Goal: Task Accomplishment & Management: Manage account settings

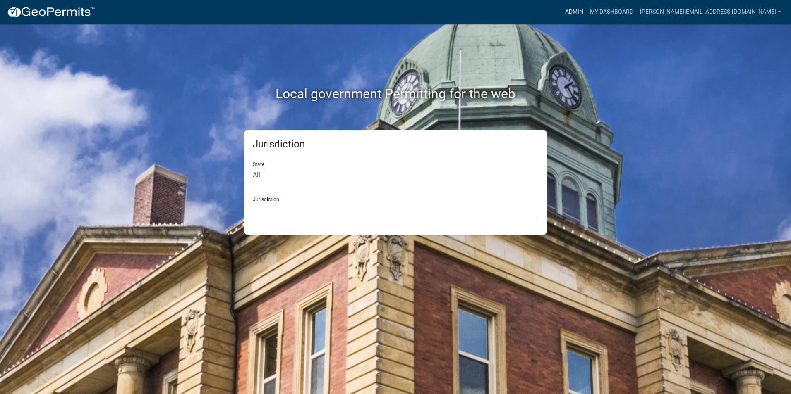
click at [586, 12] on link "Admin" at bounding box center [573, 12] width 25 height 16
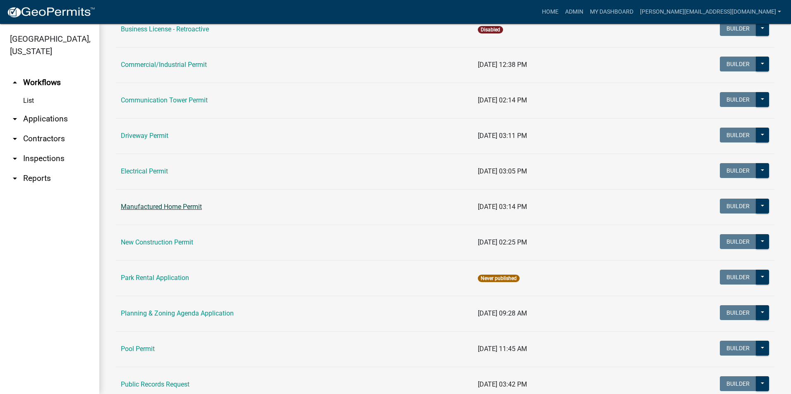
scroll to position [165, 0]
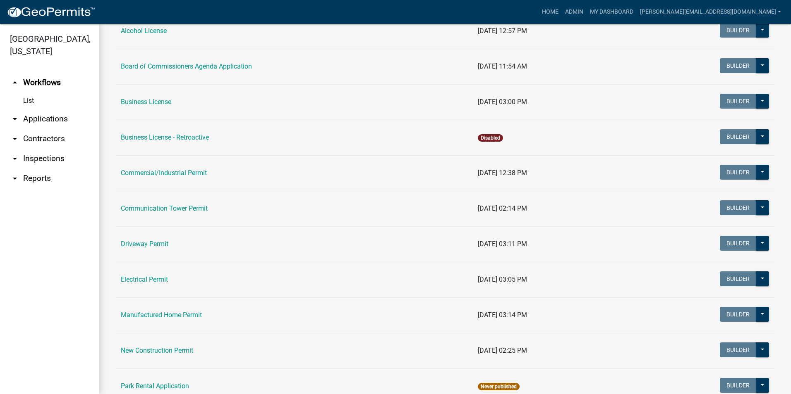
click at [165, 101] on link "Business License" at bounding box center [146, 102] width 50 height 8
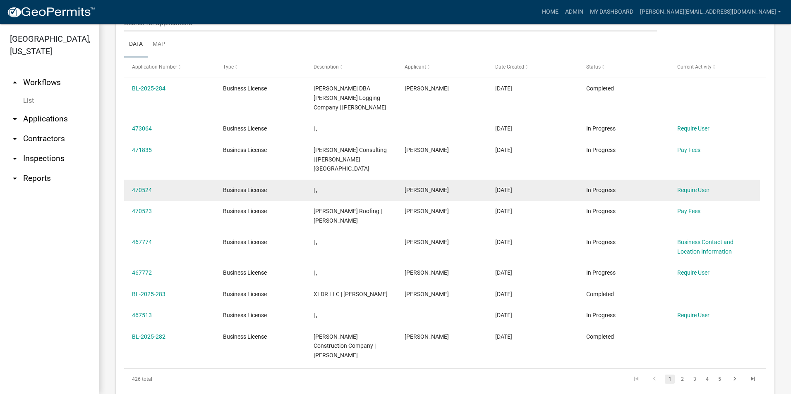
scroll to position [372, 0]
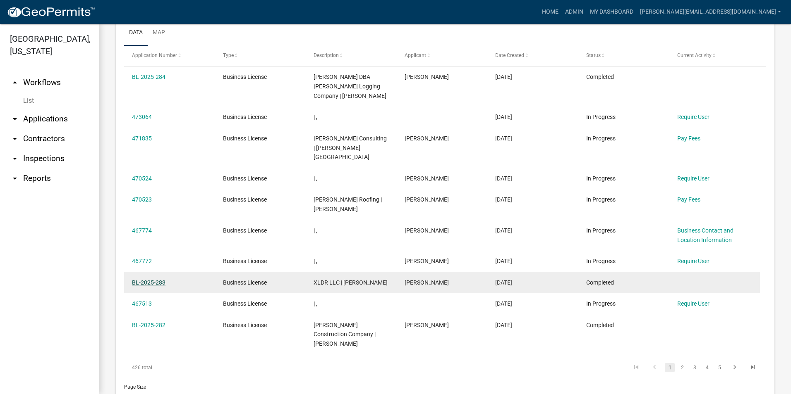
click at [148, 280] on link "BL-2025-283" at bounding box center [148, 283] width 33 height 7
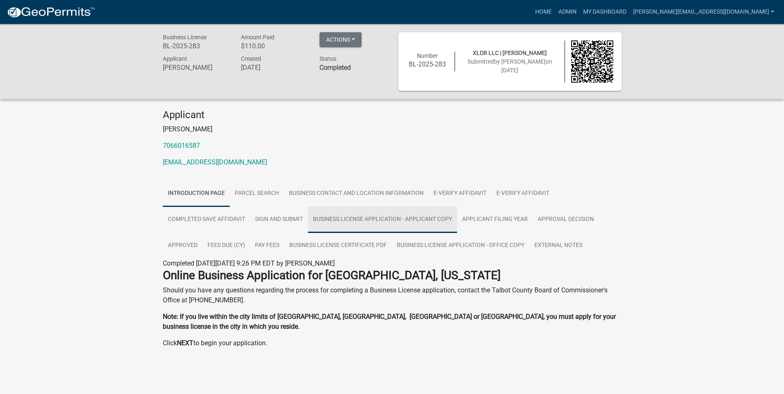
click at [377, 220] on link "Business License Application - Applicant Copy" at bounding box center [382, 220] width 149 height 26
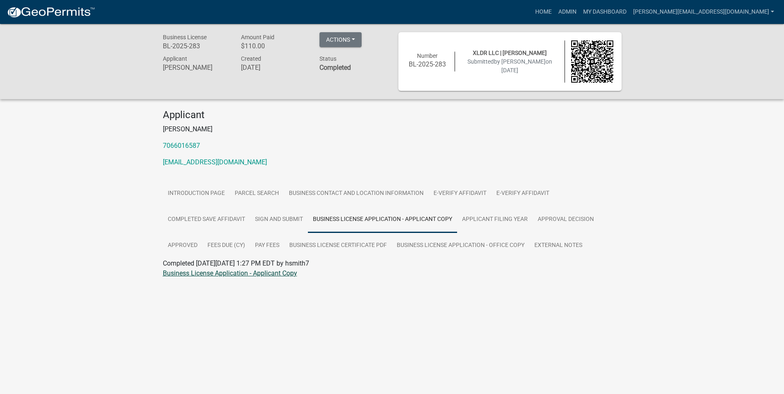
click at [226, 275] on link "Business License Application - Applicant Copy" at bounding box center [230, 274] width 134 height 8
click at [237, 274] on link "Business License Application - Applicant Copy" at bounding box center [230, 274] width 134 height 8
click at [365, 246] on link "Business License Certificate PDF" at bounding box center [338, 246] width 108 height 26
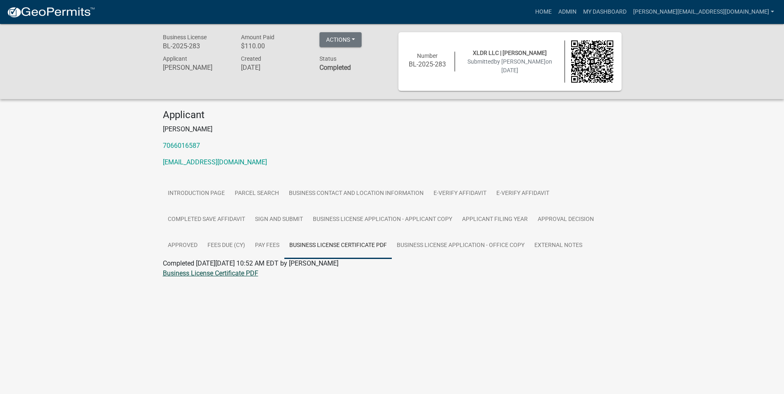
click at [221, 275] on link "Business License Certificate PDF" at bounding box center [211, 274] width 96 height 8
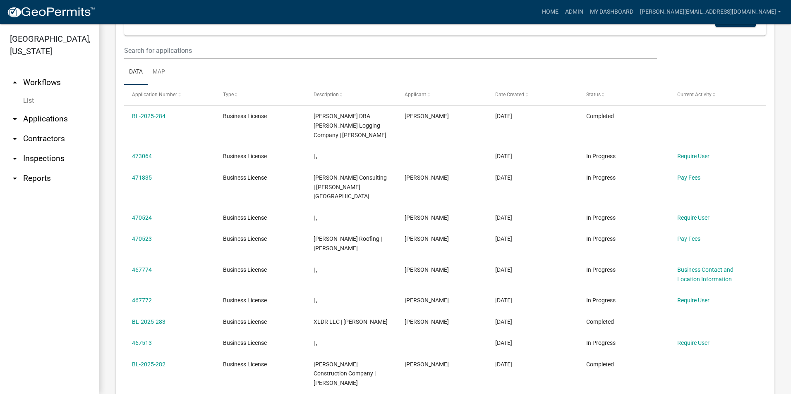
scroll to position [455, 0]
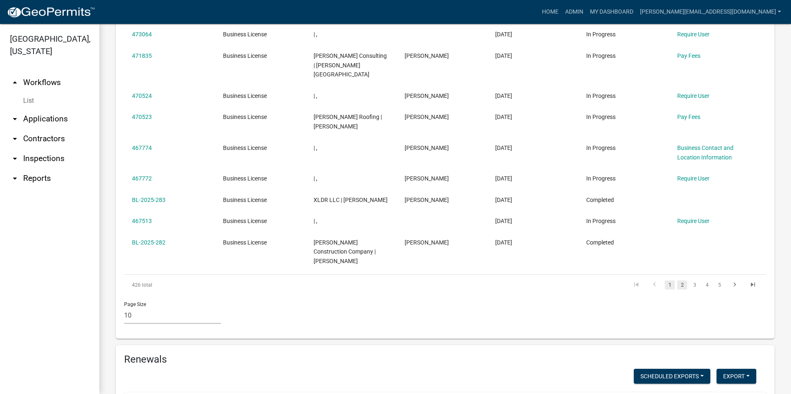
click at [677, 281] on link "2" at bounding box center [682, 285] width 10 height 9
